Goal: Transaction & Acquisition: Purchase product/service

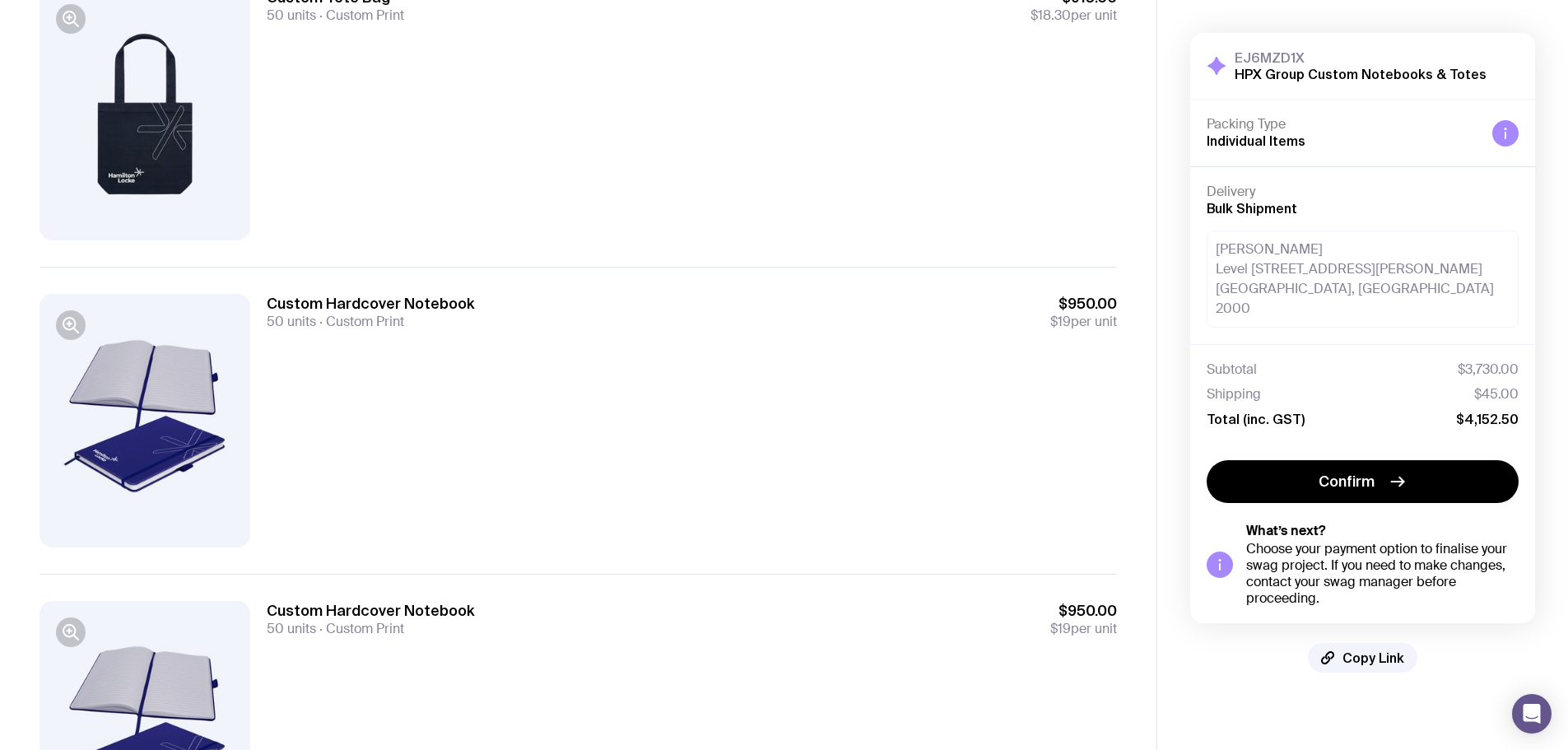
scroll to position [675, 0]
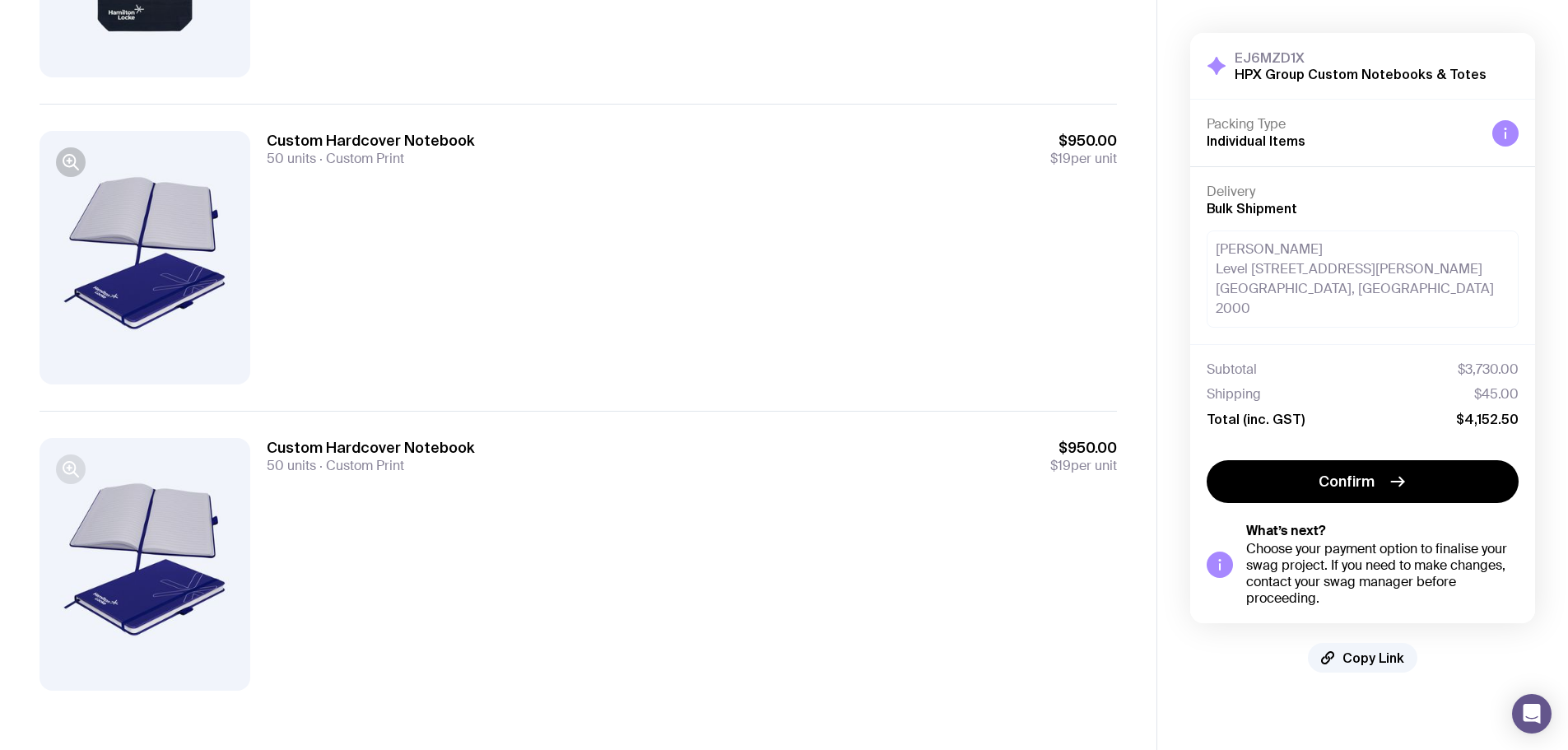
click at [75, 466] on icon "button" at bounding box center [69, 468] width 12 height 12
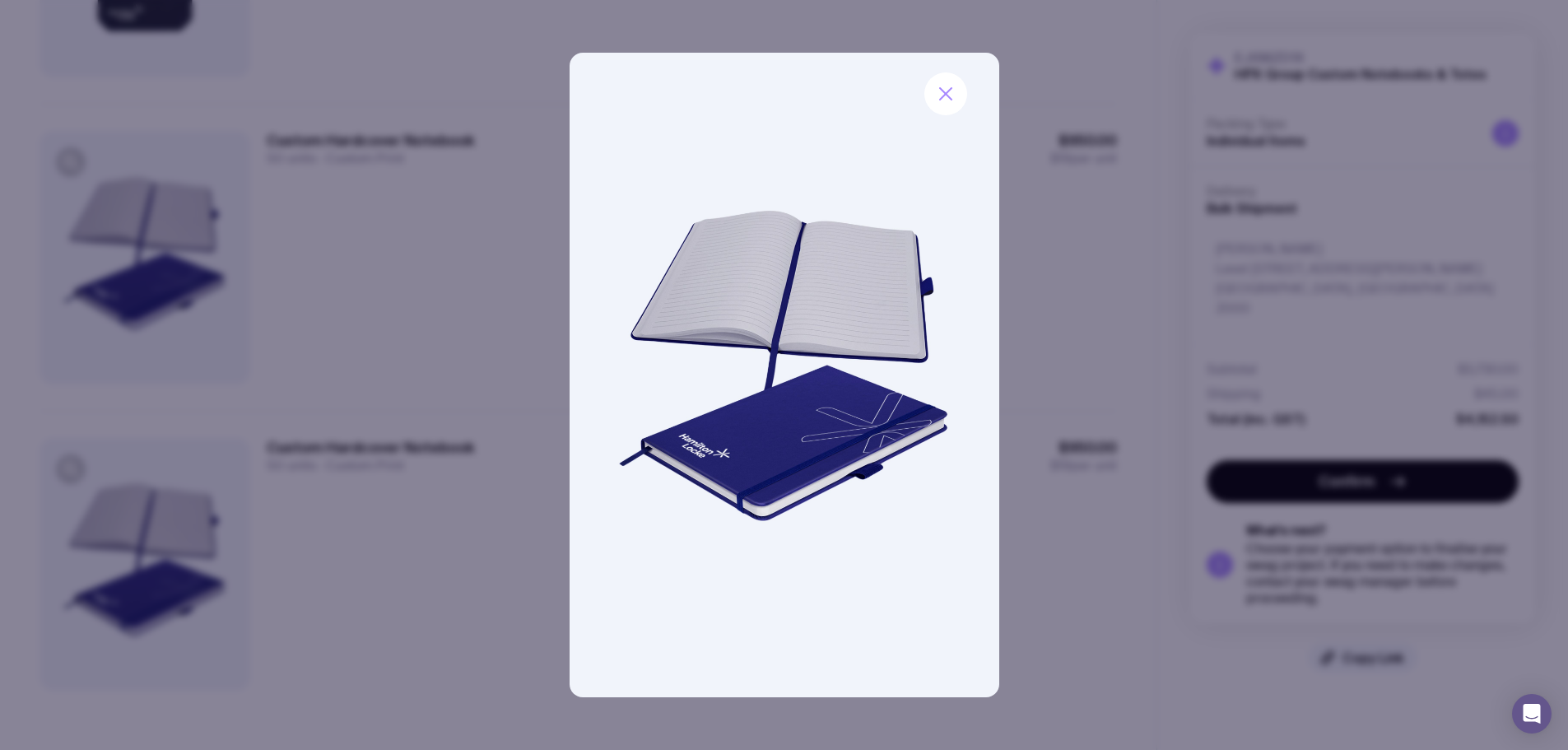
click at [127, 237] on div at bounding box center [784, 375] width 1568 height 750
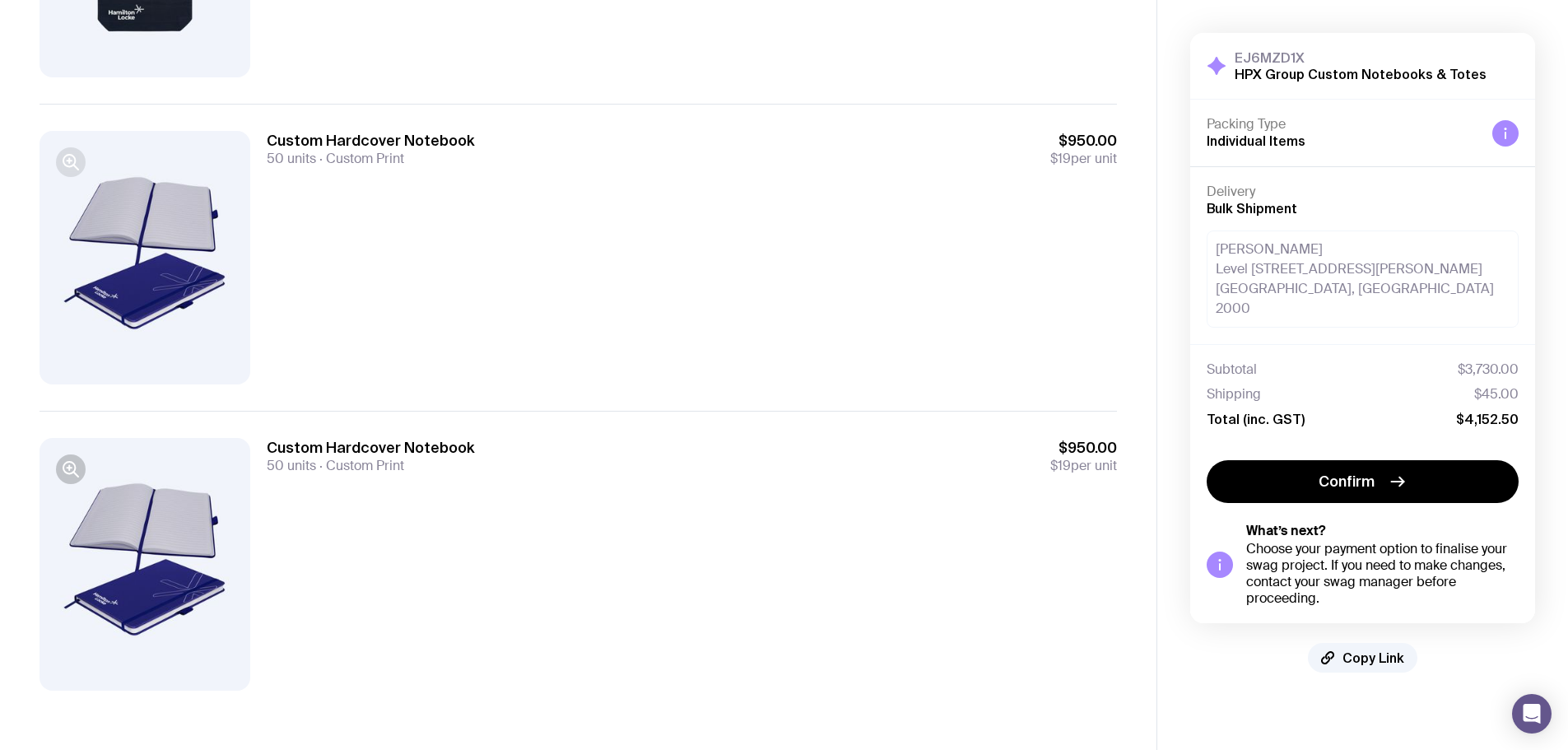
click at [69, 163] on icon "button" at bounding box center [69, 161] width 0 height 4
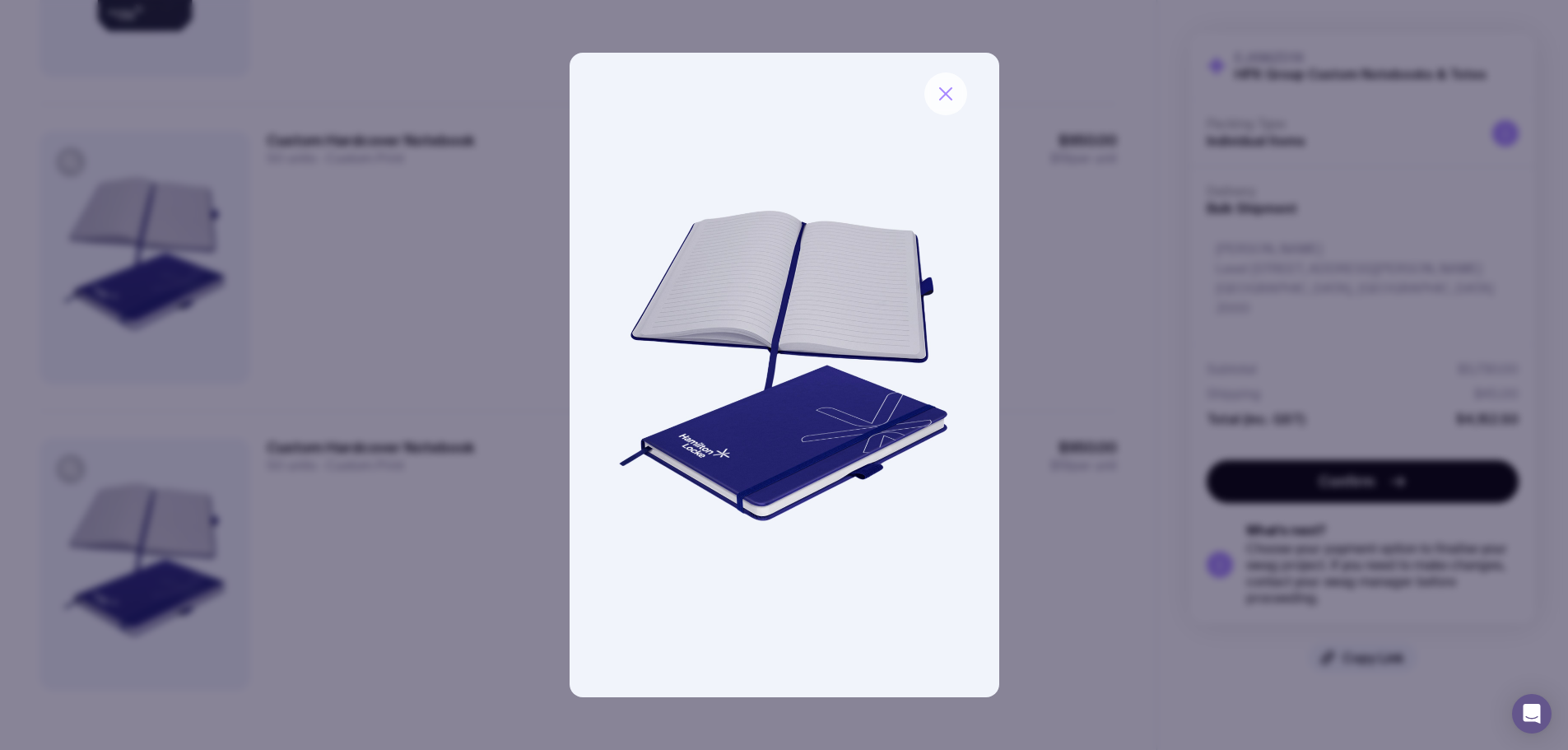
click at [946, 90] on icon "button" at bounding box center [945, 94] width 20 height 20
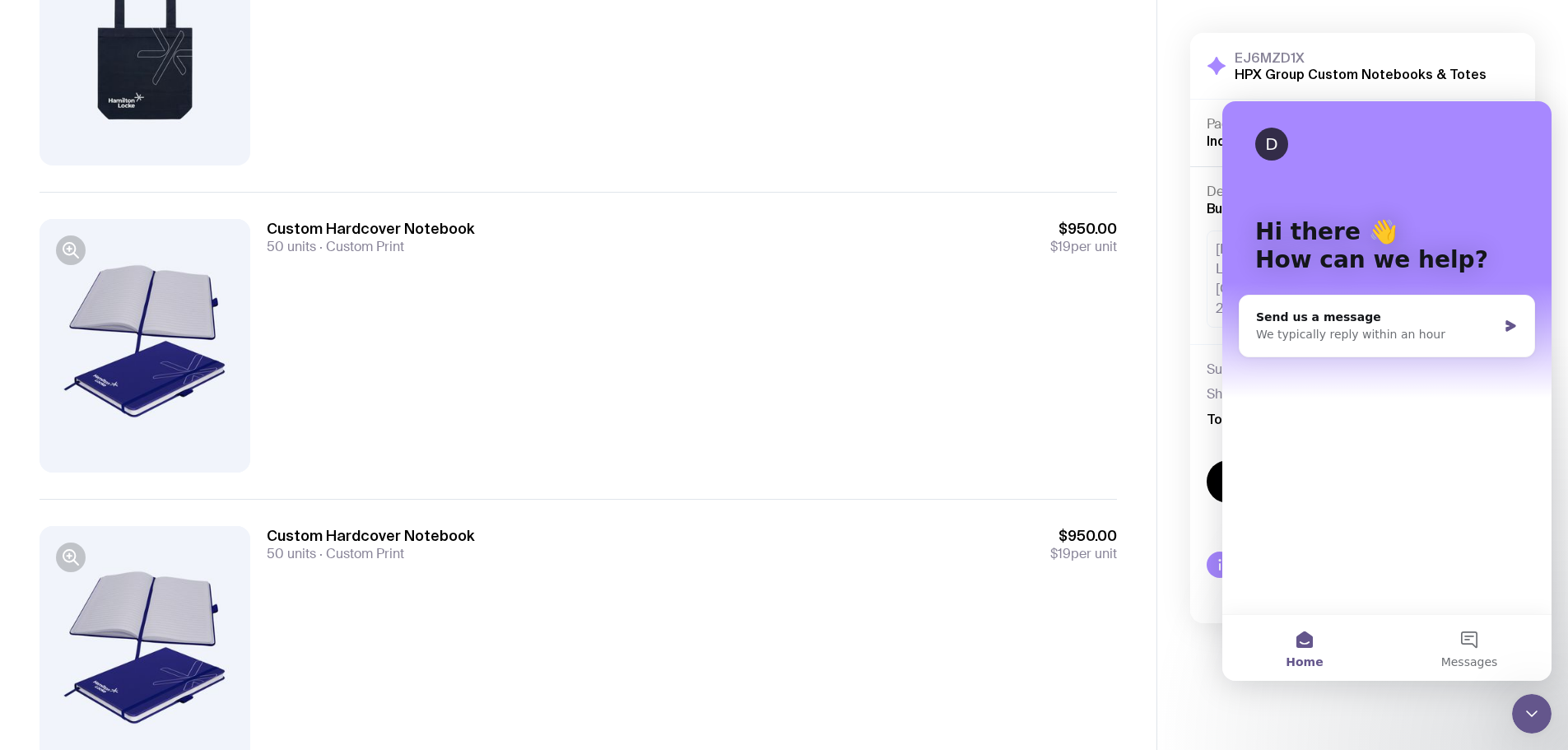
scroll to position [675, 0]
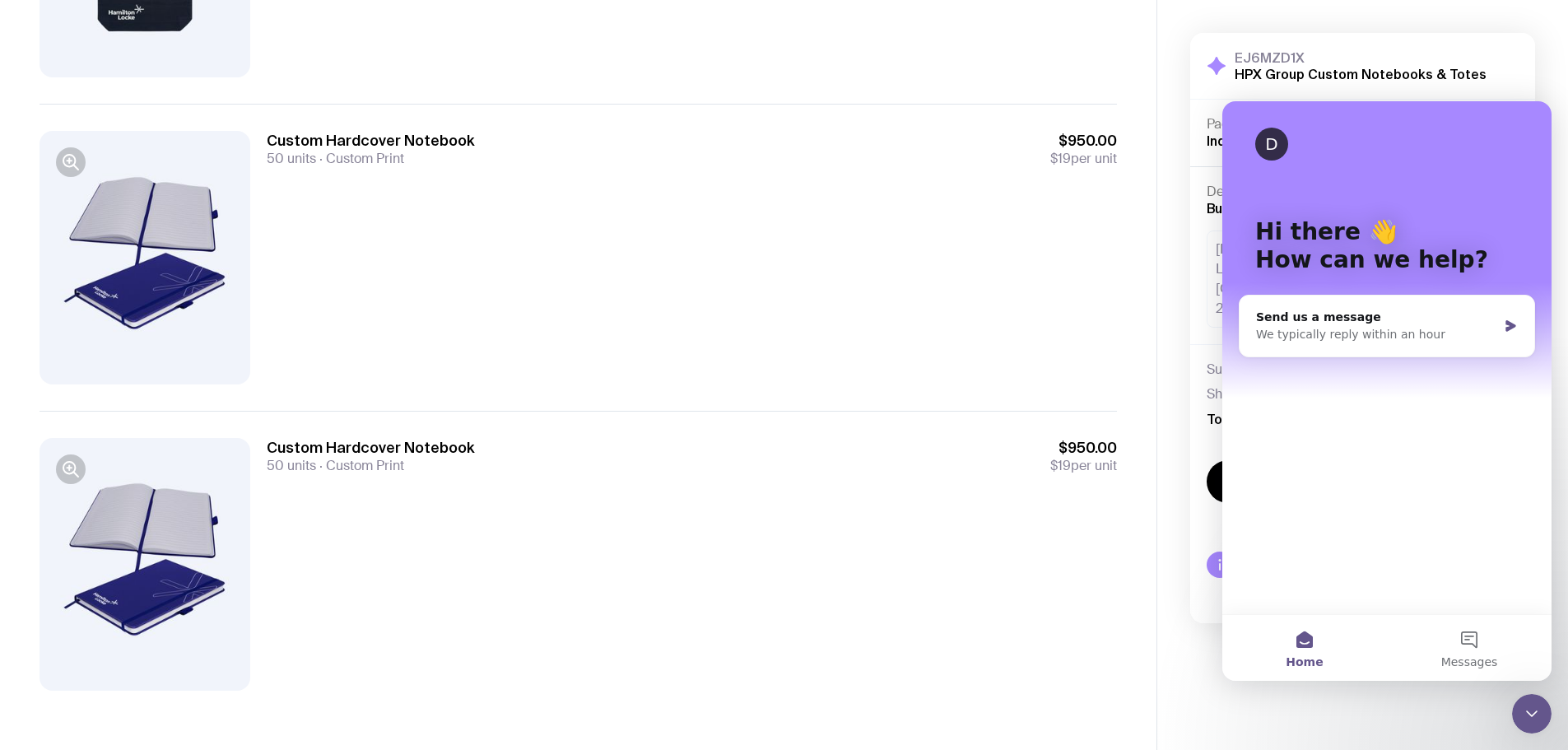
click at [1523, 80] on div "EJ6MZD1X HPX Group Custom Notebooks & Totes Hide Details" at bounding box center [1363, 66] width 345 height 66
drag, startPoint x: 1526, startPoint y: 708, endPoint x: 2844, endPoint y: 1315, distance: 1451.1
click at [1526, 708] on icon "Close Intercom Messenger" at bounding box center [1532, 713] width 20 height 20
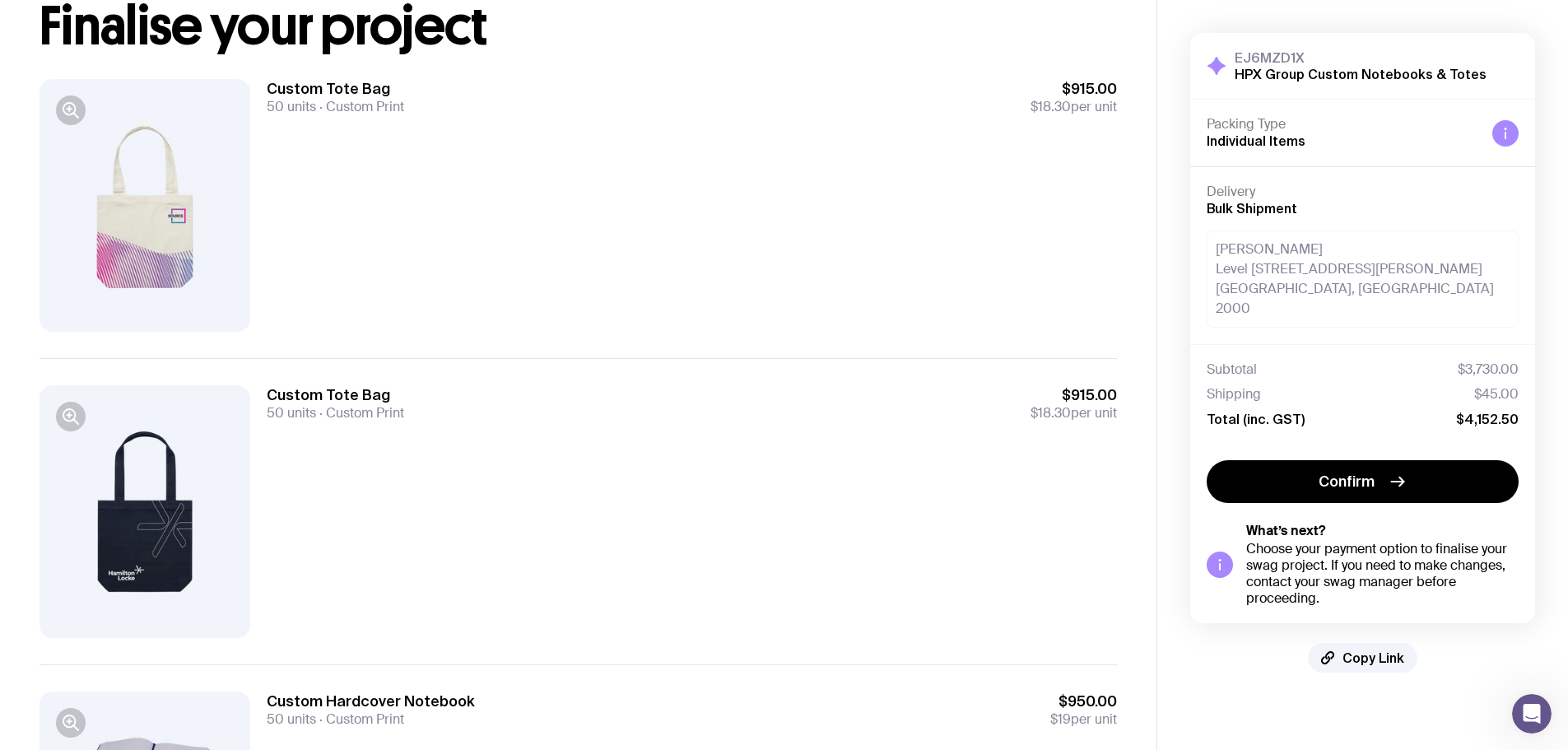
scroll to position [0, 0]
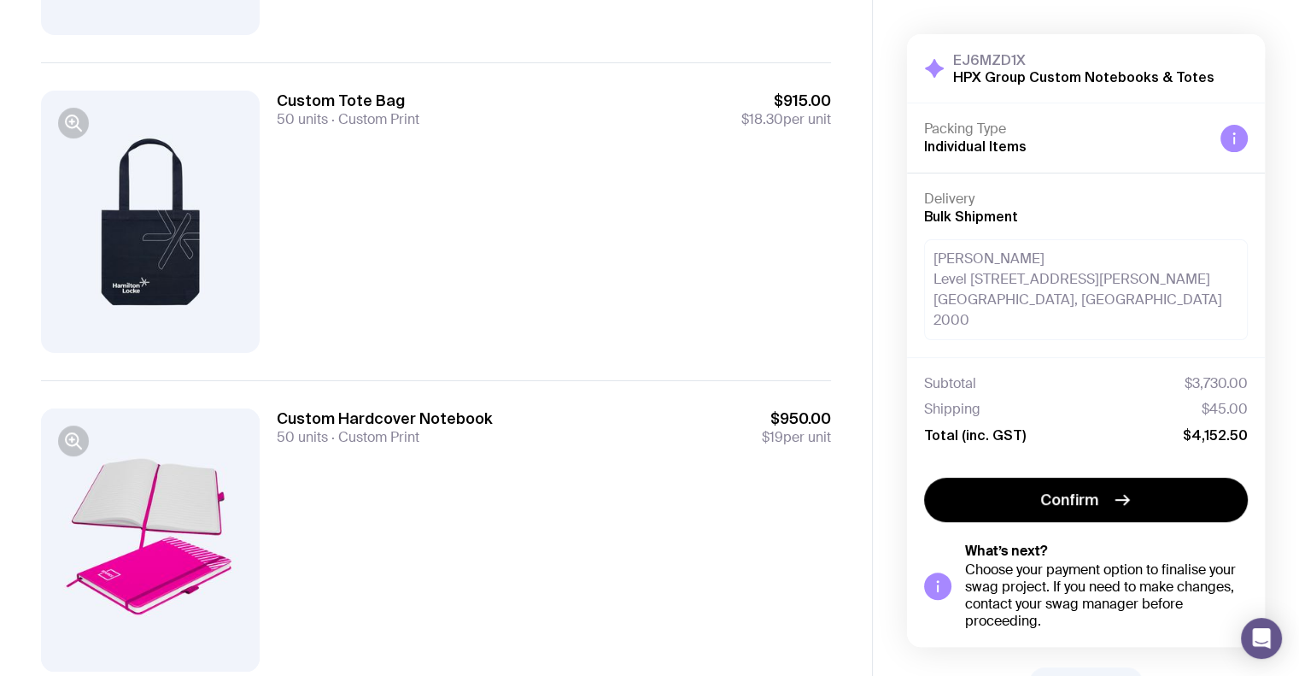
scroll to position [801, 0]
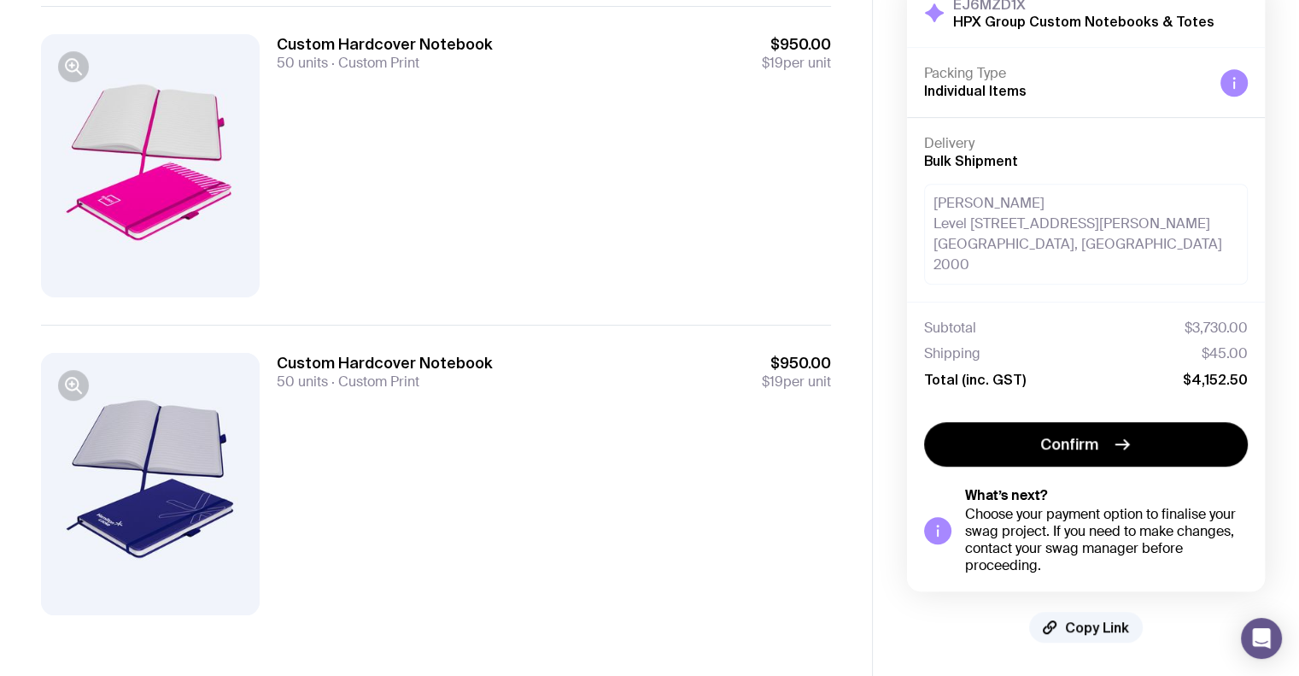
click at [138, 149] on div at bounding box center [150, 165] width 219 height 262
click at [65, 67] on icon "button" at bounding box center [73, 66] width 21 height 21
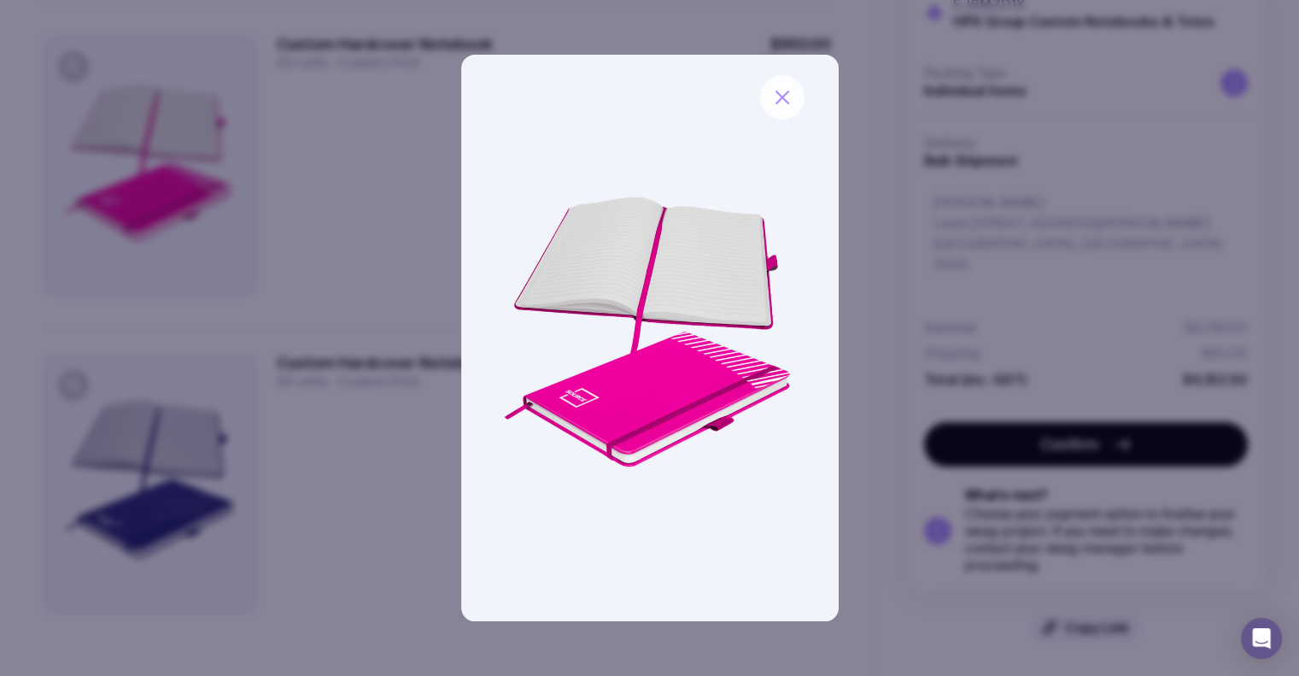
click at [783, 102] on icon "button" at bounding box center [782, 97] width 21 height 21
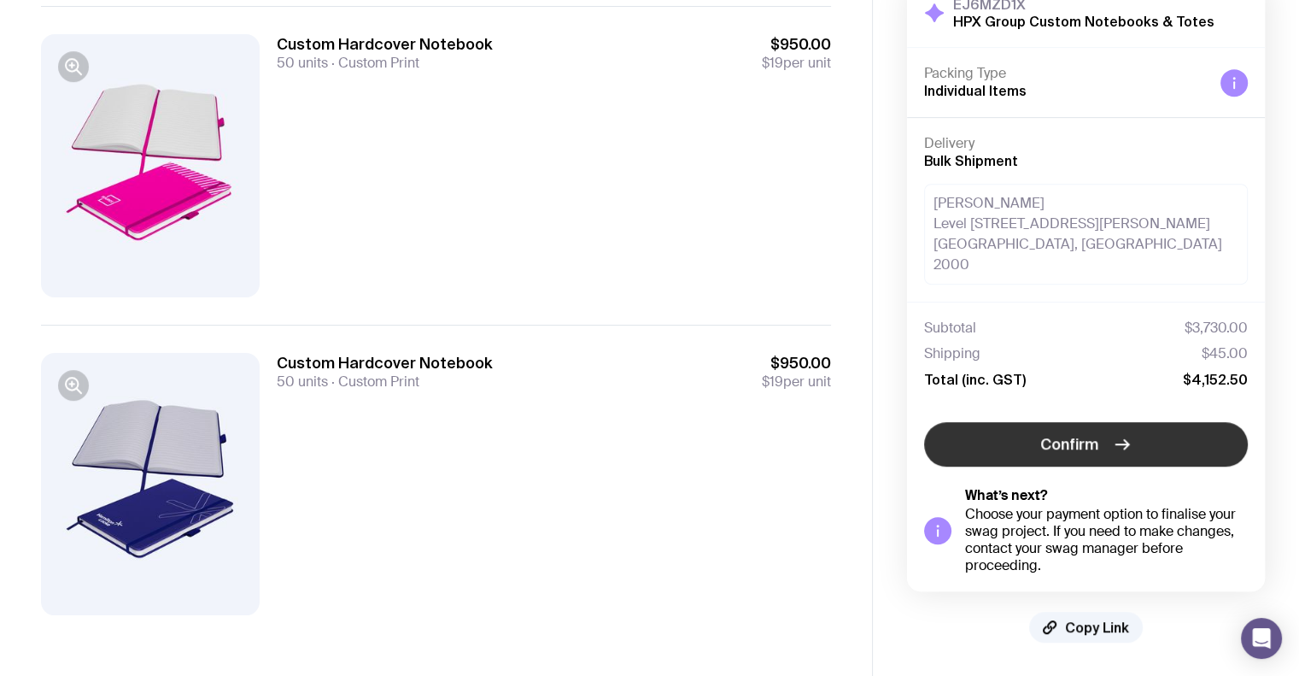
click at [1043, 437] on span "Confirm" at bounding box center [1069, 444] width 58 height 21
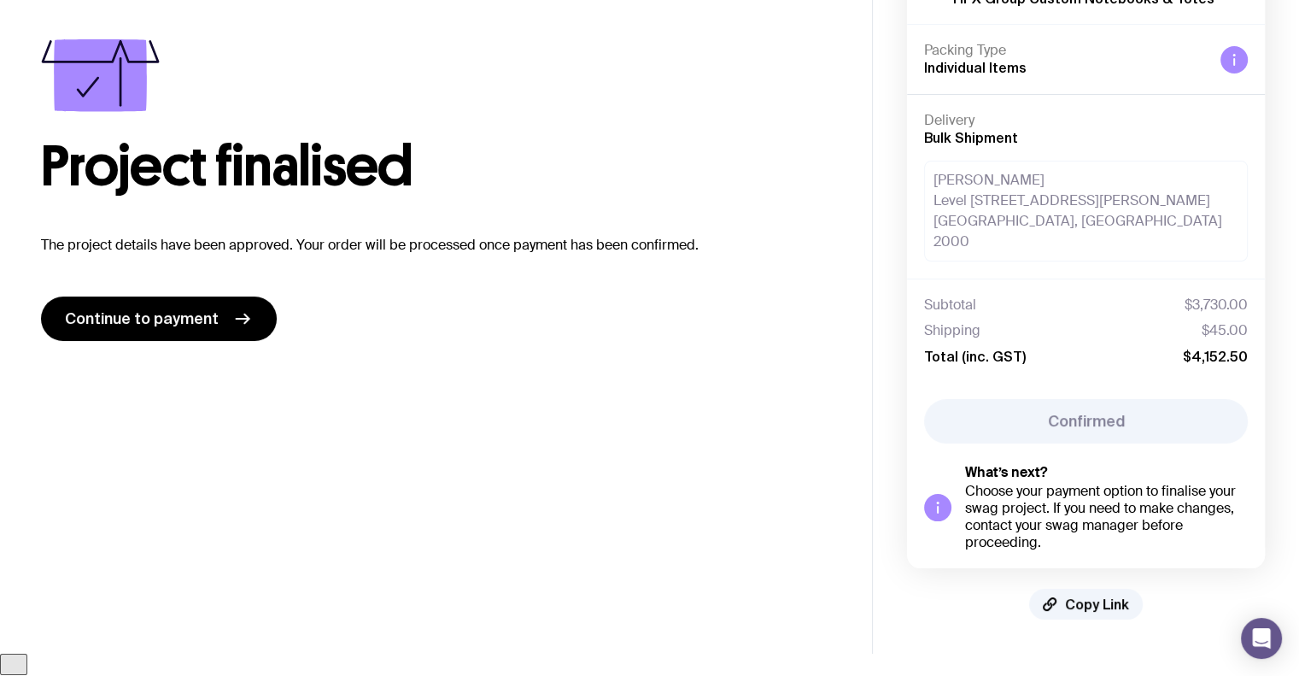
scroll to position [34, 0]
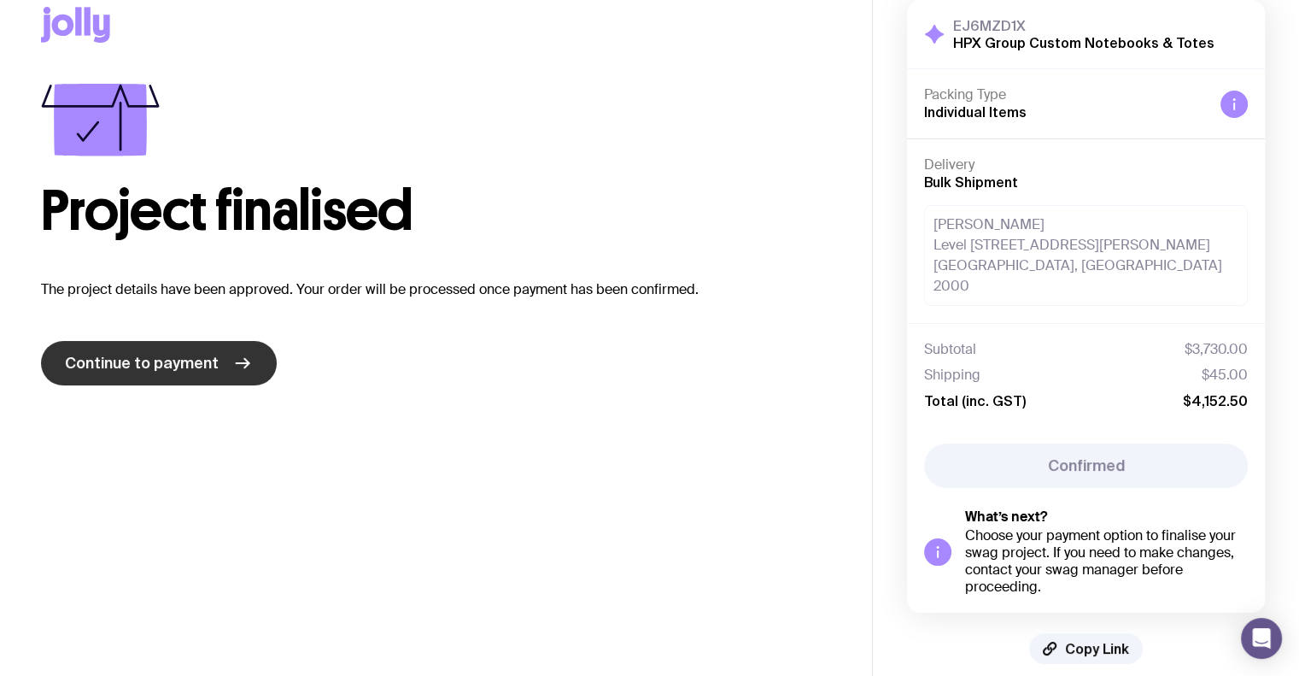
click at [196, 372] on span "Continue to payment" at bounding box center [142, 363] width 154 height 21
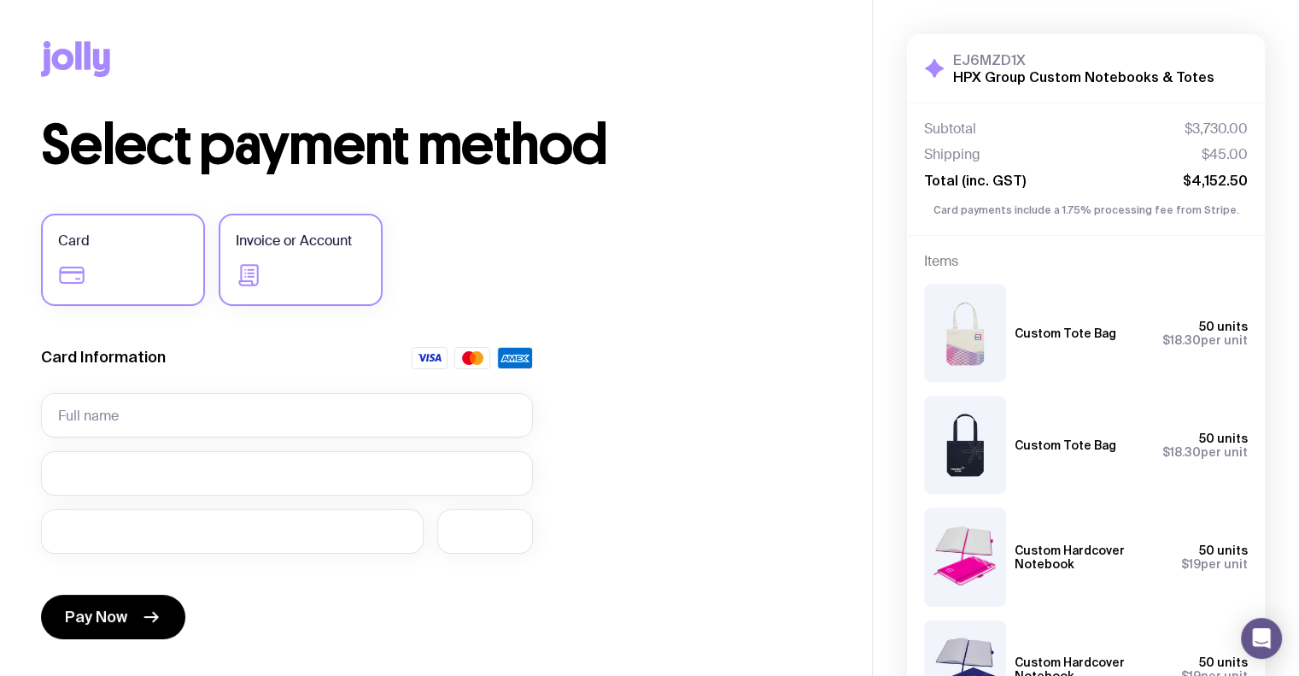
click at [249, 279] on icon at bounding box center [249, 274] width 27 height 27
click at [0, 0] on input "Invoice or Account" at bounding box center [0, 0] width 0 height 0
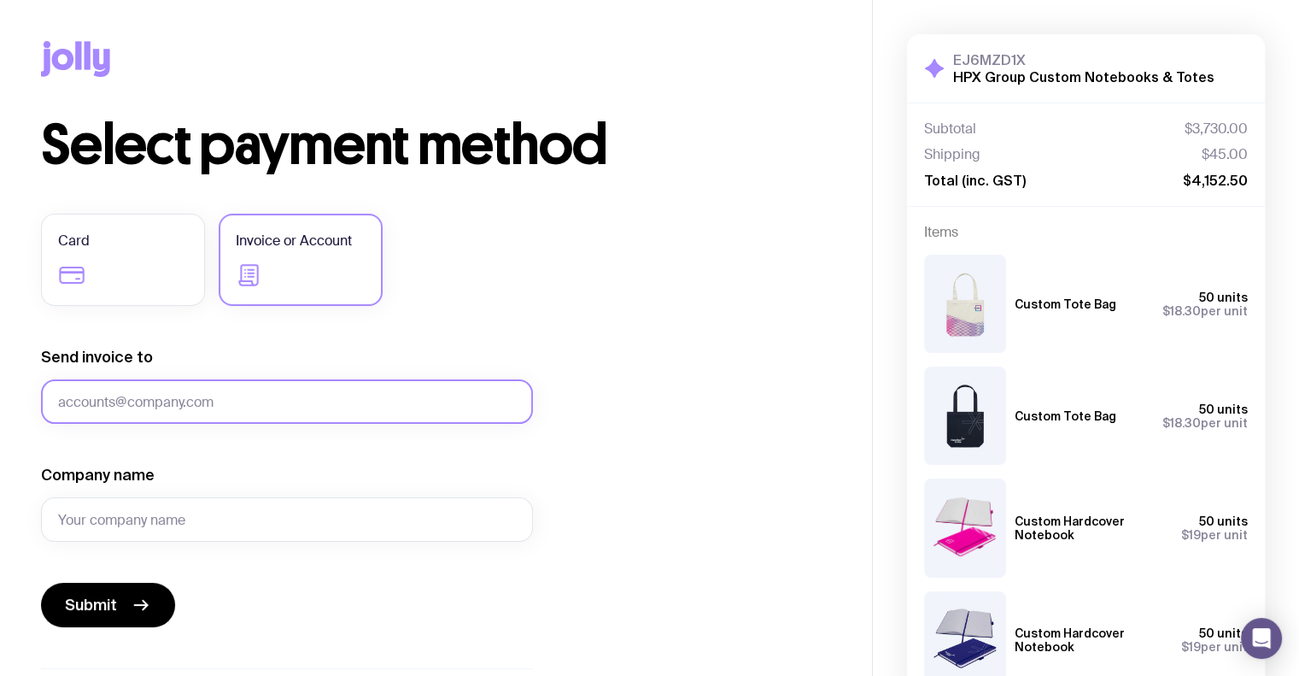
click at [152, 405] on input "Send invoice to" at bounding box center [287, 401] width 492 height 44
type input "[PERSON_NAME][EMAIL_ADDRESS][PERSON_NAME][DOMAIN_NAME]"
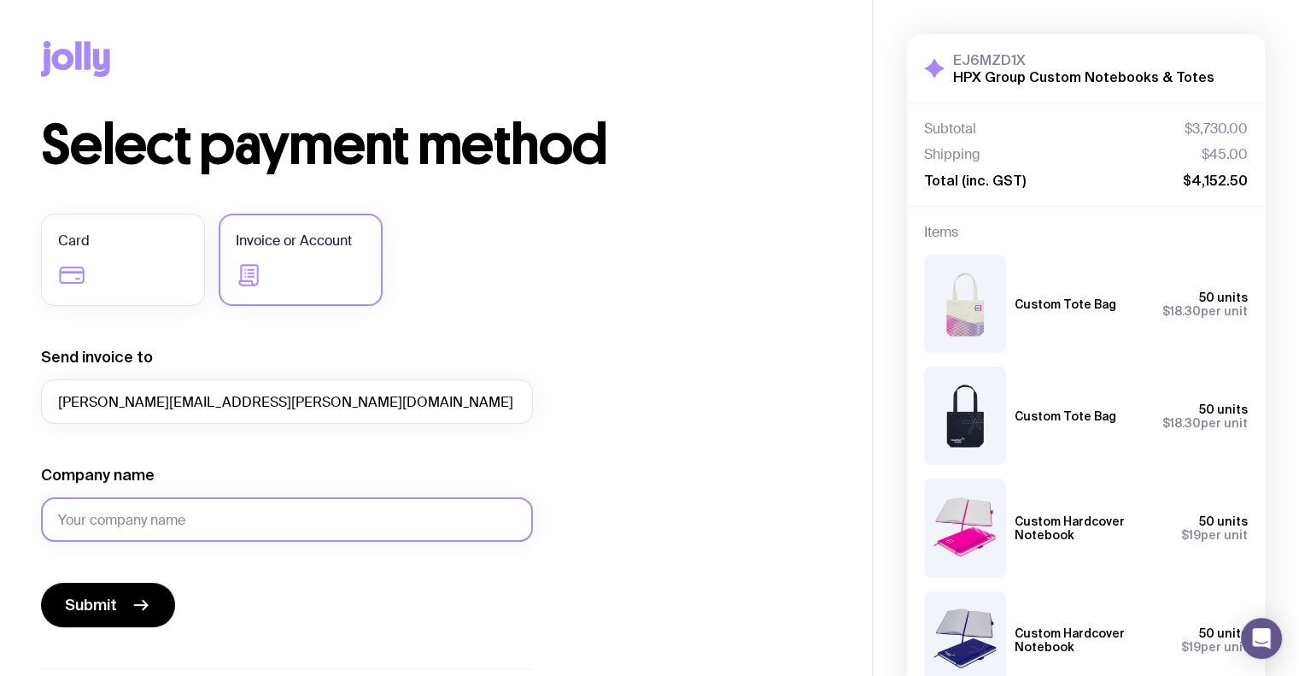
click at [138, 525] on input "Company name" at bounding box center [287, 519] width 492 height 44
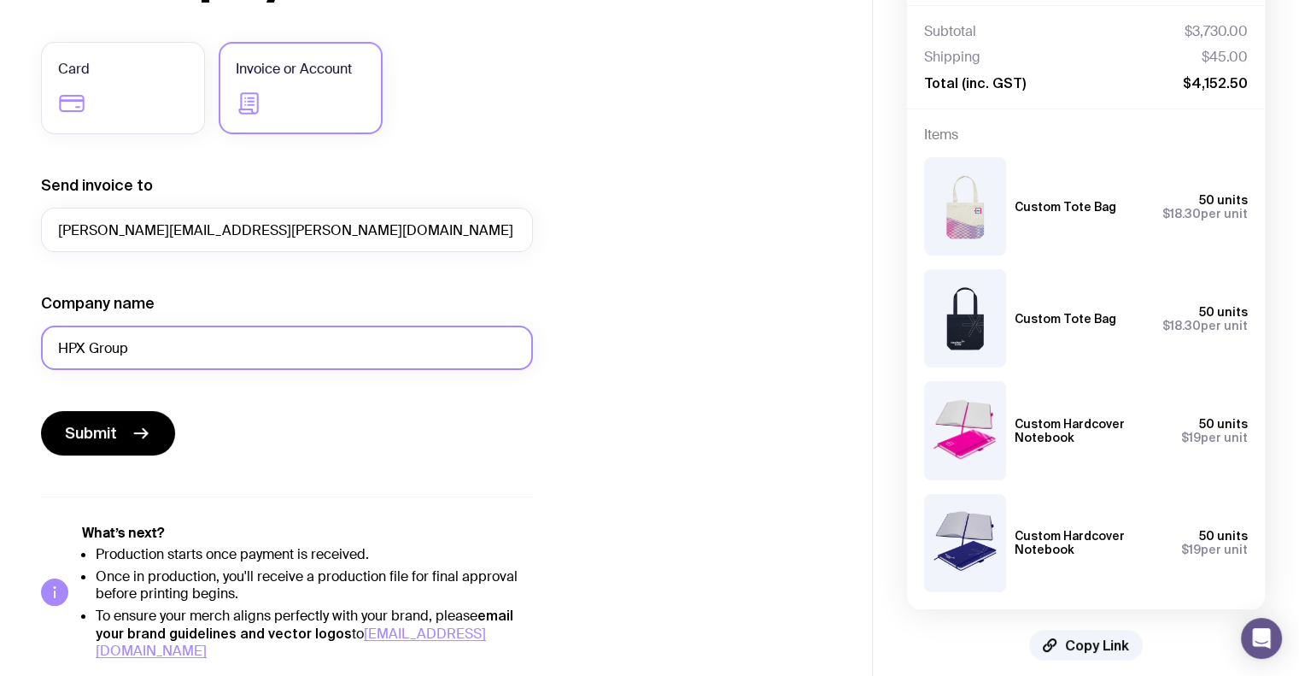
type input "HPX Group"
click at [139, 454] on div "Card Invoice or Account Send invoice to [PERSON_NAME][EMAIL_ADDRESS][PERSON_NAM…" at bounding box center [287, 351] width 492 height 618
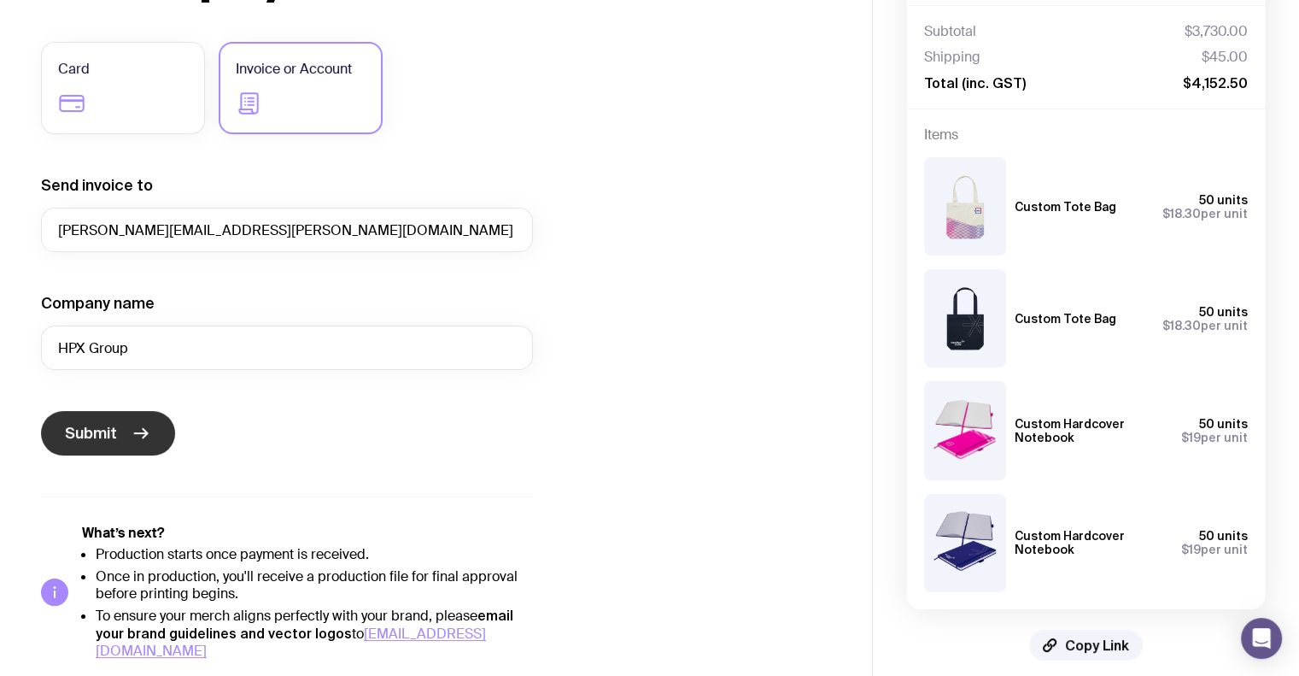
click at [137, 433] on icon "submit" at bounding box center [141, 433] width 13 height 0
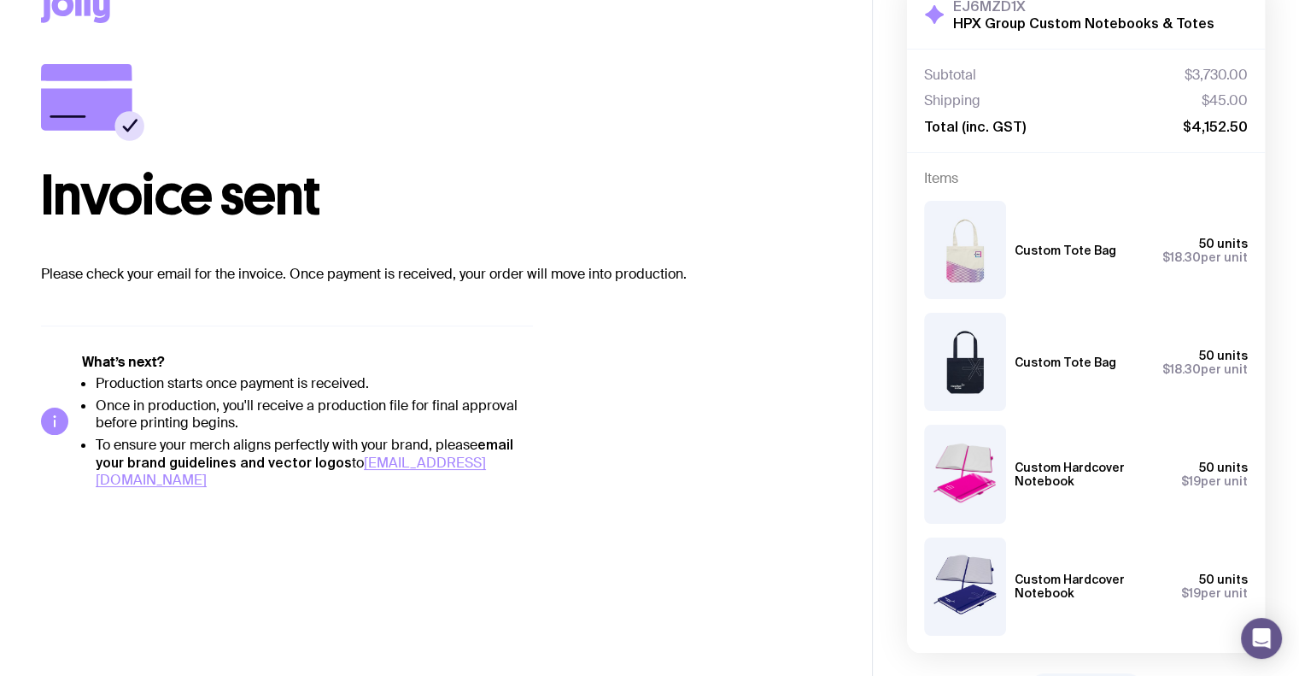
scroll to position [0, 0]
